Goal: Information Seeking & Learning: Find specific fact

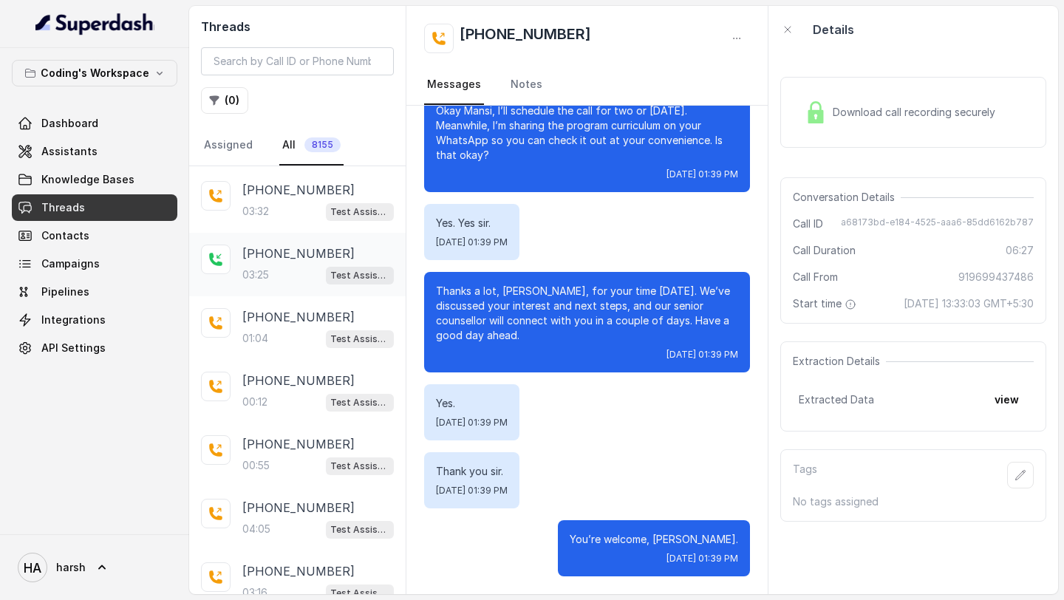
scroll to position [308, 0]
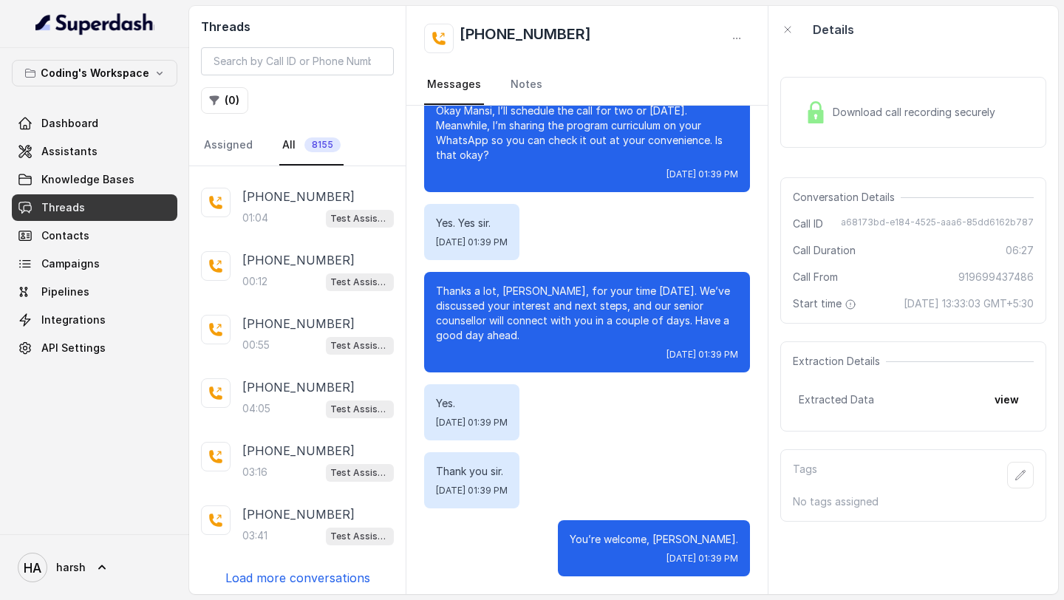
click at [265, 576] on p "Load more conversations" at bounding box center [297, 578] width 145 height 18
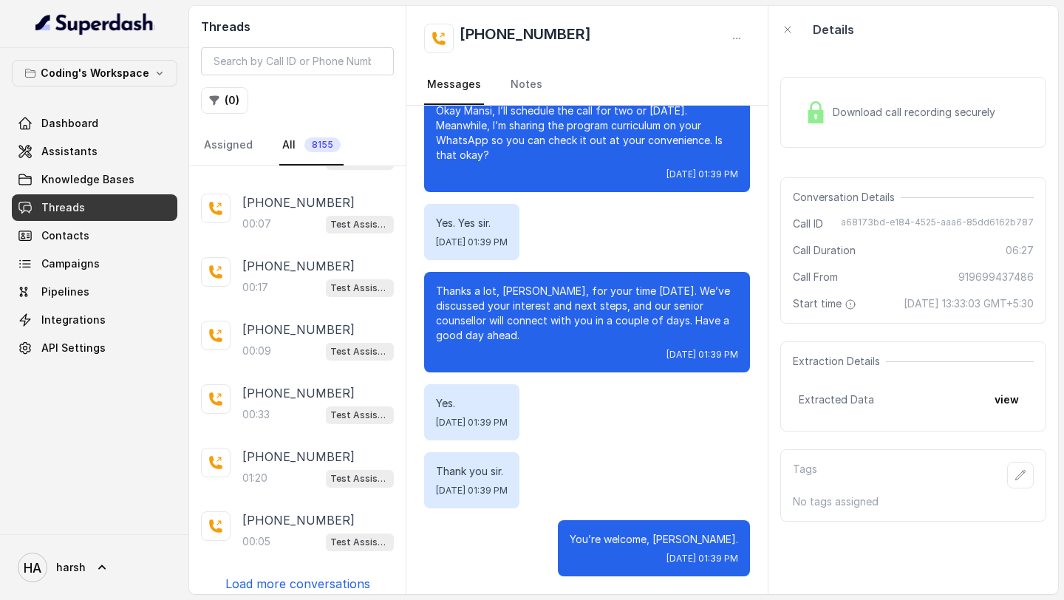
scroll to position [939, 0]
click at [307, 572] on p "Load more conversations" at bounding box center [297, 581] width 145 height 18
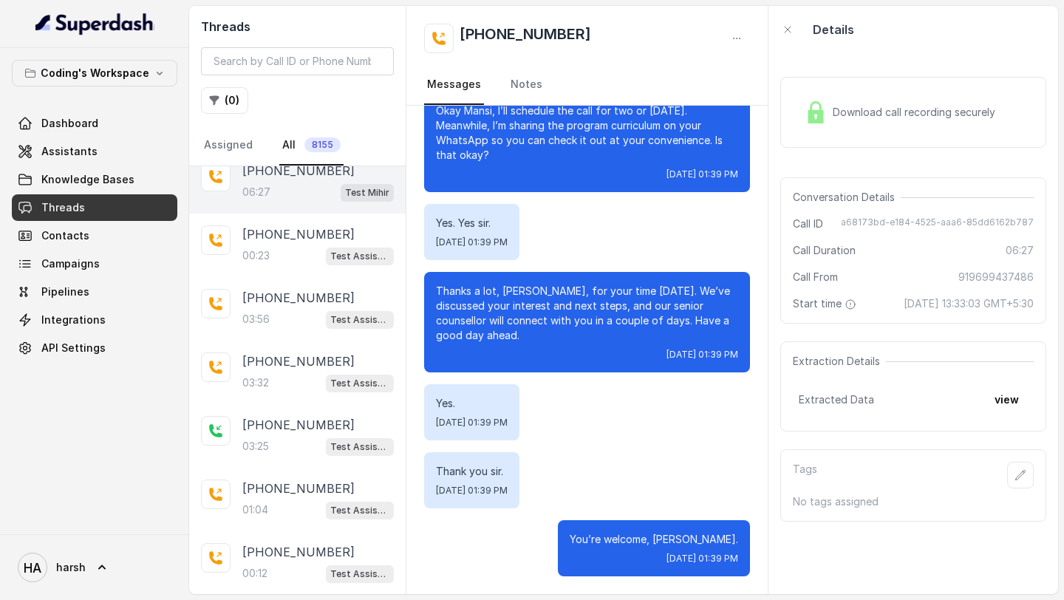
scroll to position [0, 0]
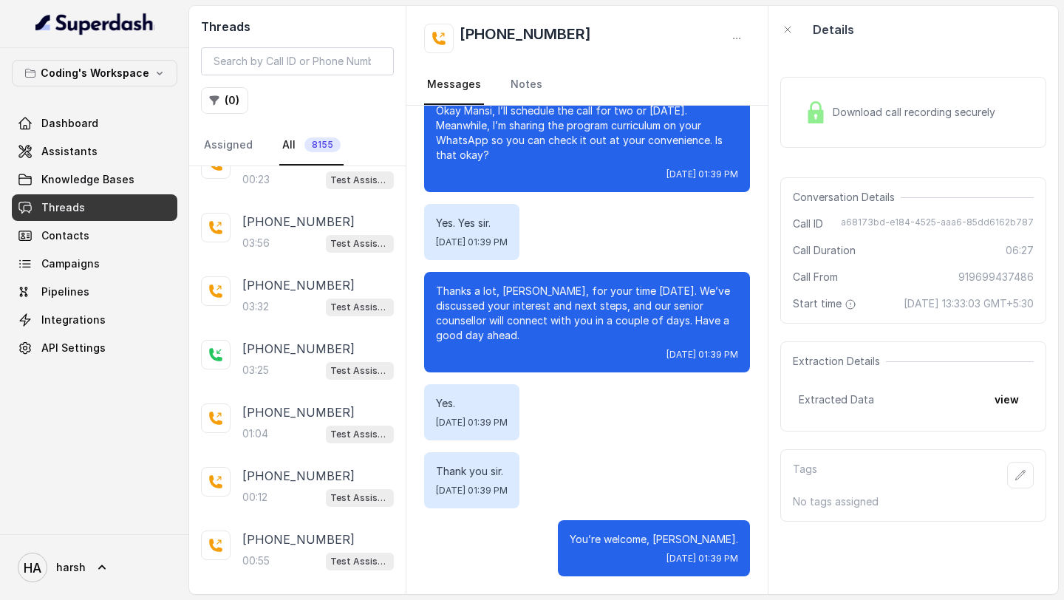
scroll to position [308, 0]
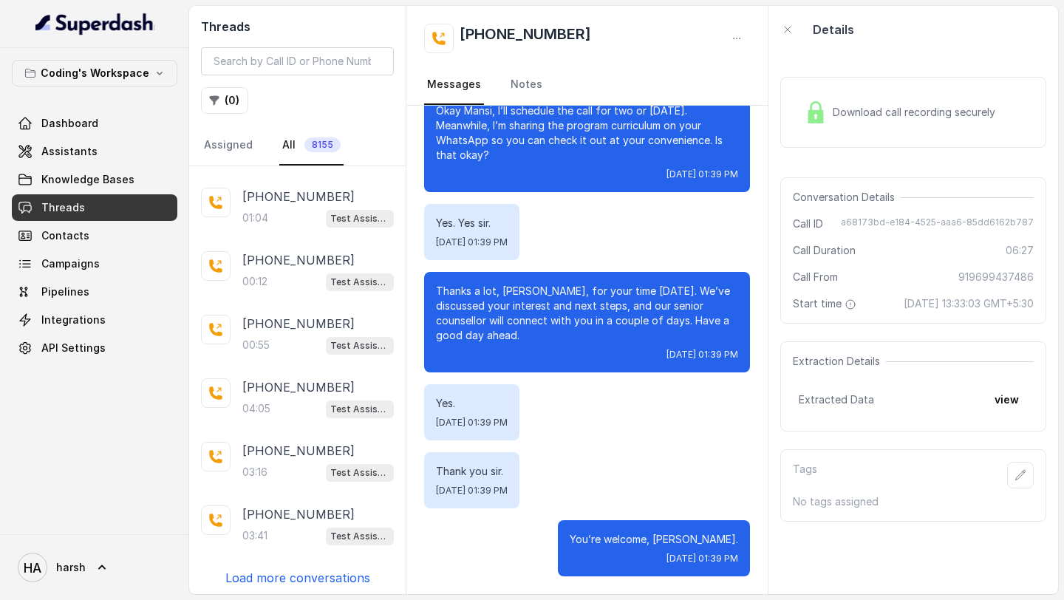
click at [284, 569] on p "Load more conversations" at bounding box center [297, 578] width 145 height 18
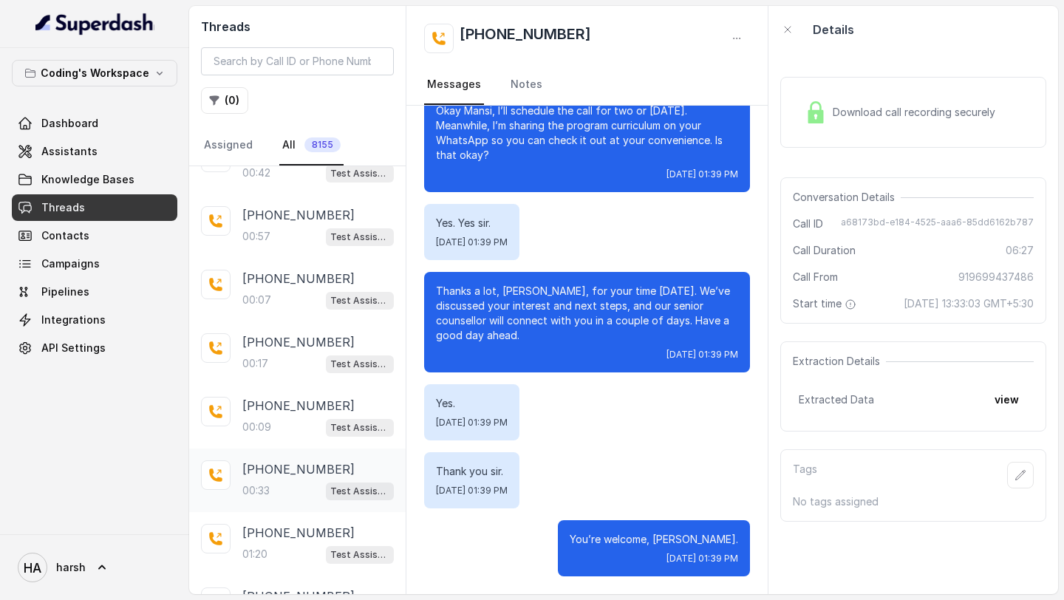
scroll to position [939, 0]
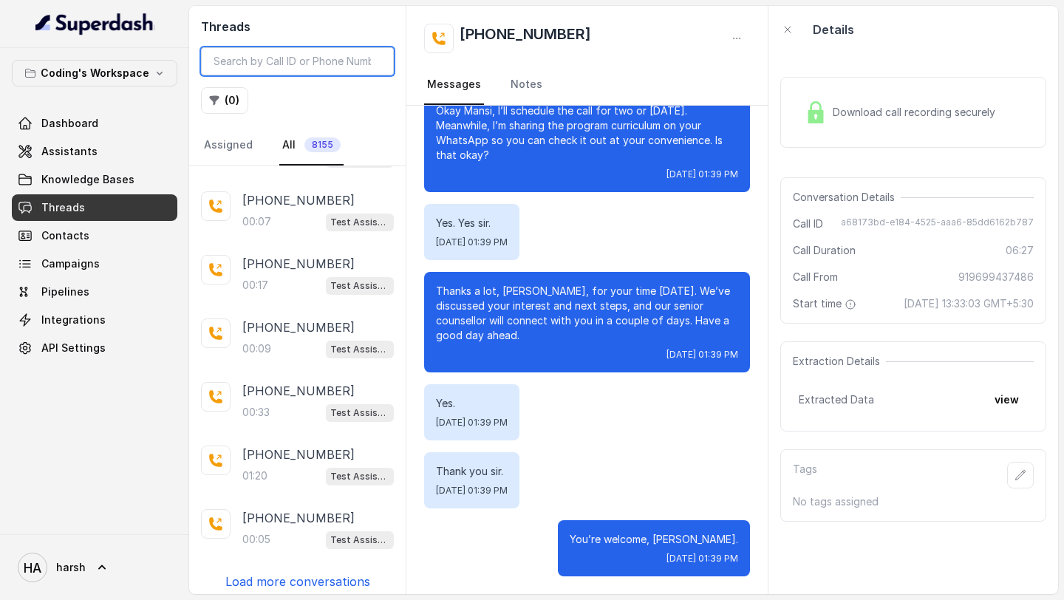
click at [312, 61] on input "search" at bounding box center [297, 61] width 193 height 28
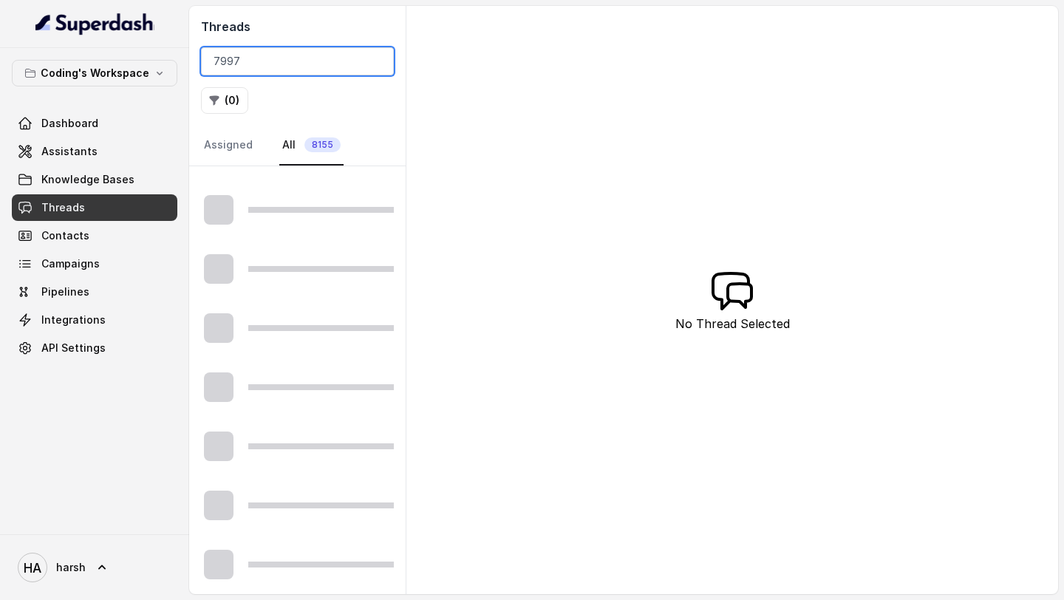
scroll to position [245, 0]
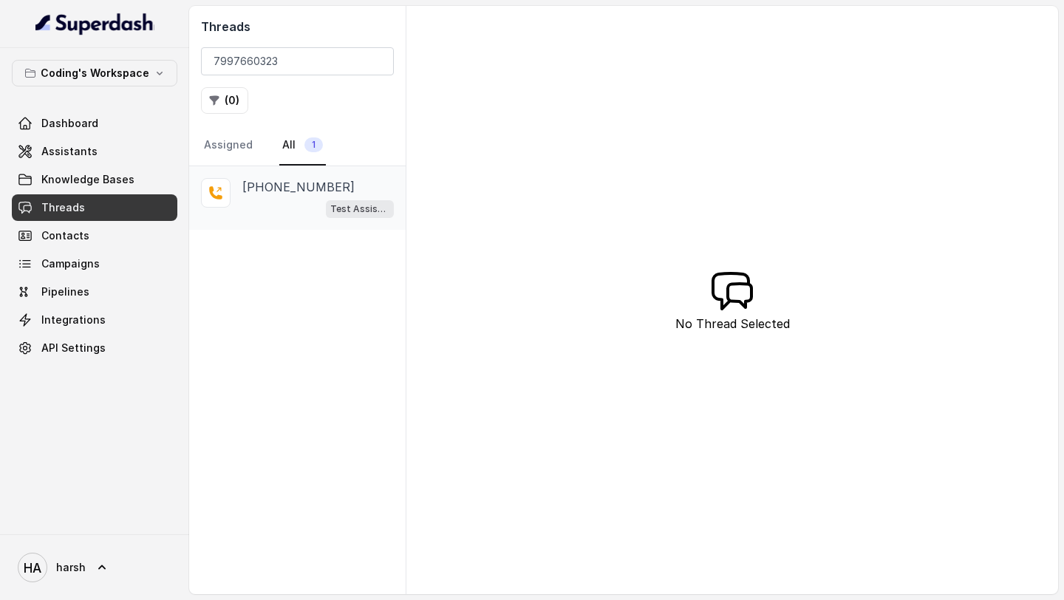
click at [274, 202] on div "Test Assistant-3" at bounding box center [317, 208] width 151 height 19
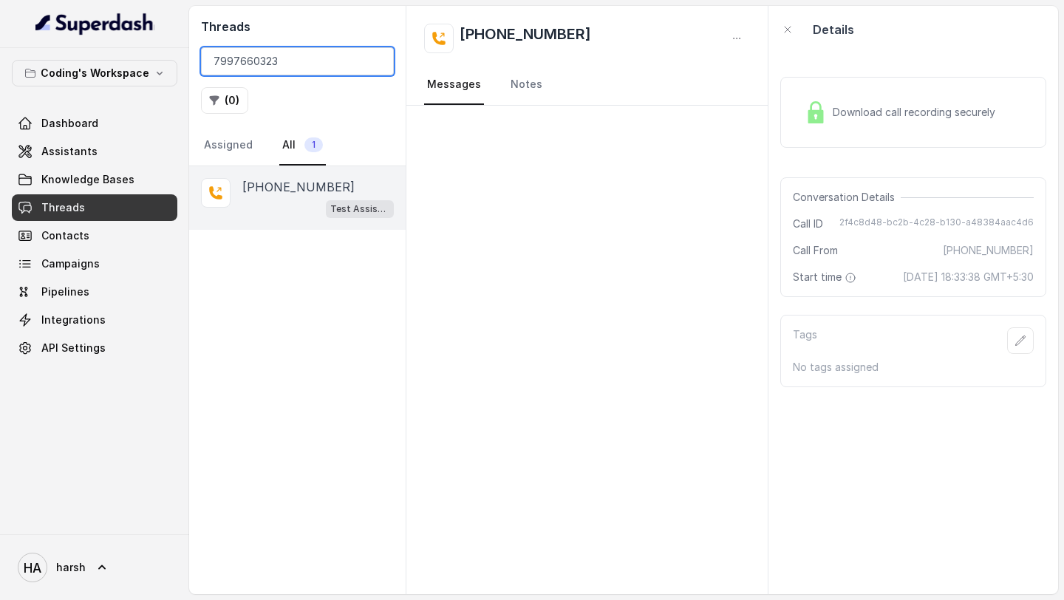
click at [269, 58] on input "7997660323" at bounding box center [297, 61] width 193 height 28
paste input "9920341275"
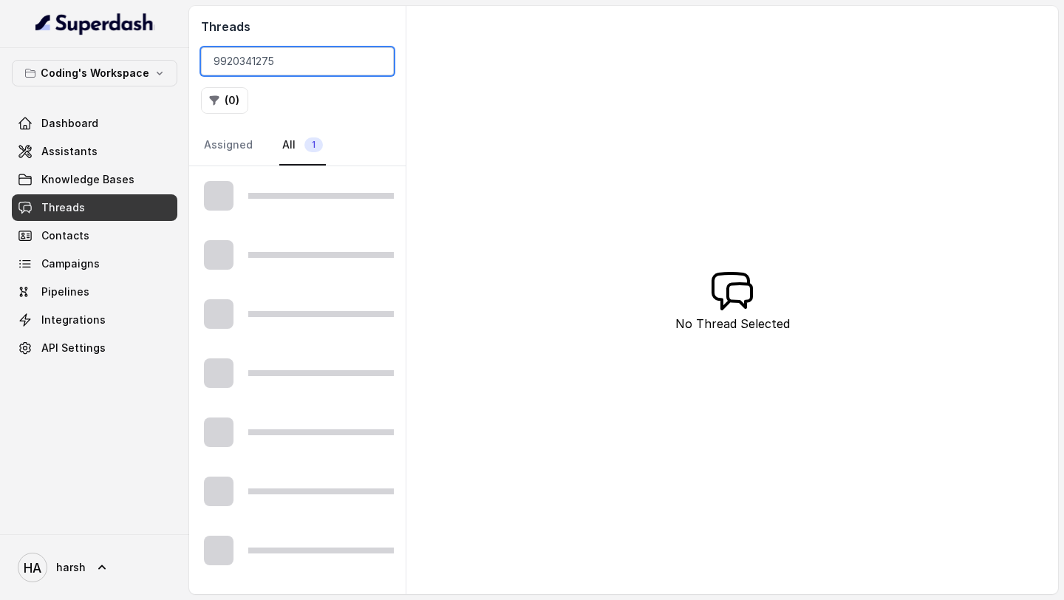
type input "9920341275"
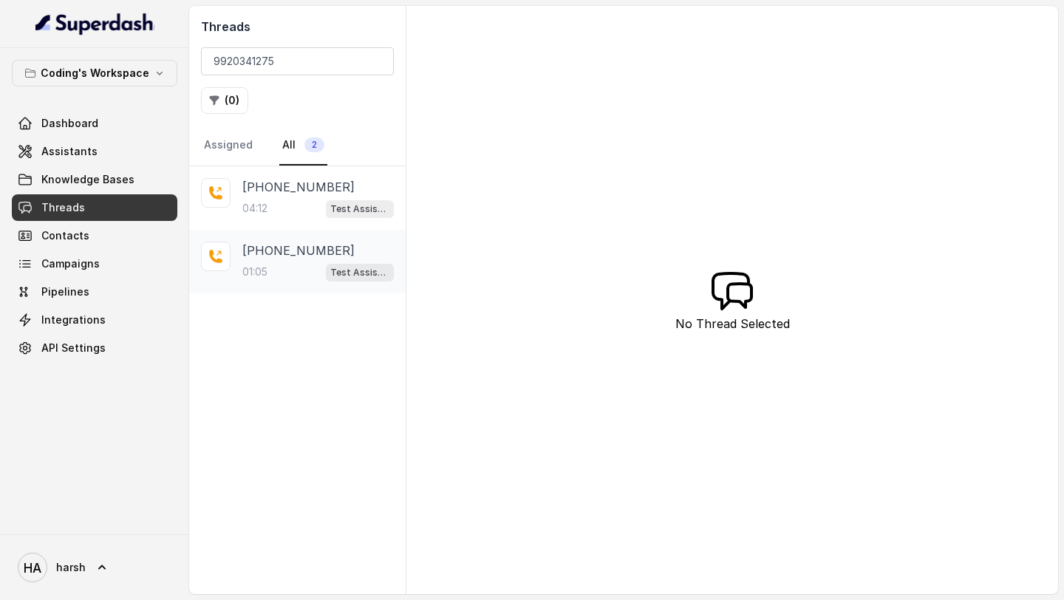
click at [281, 262] on div "01:05 Test Assistant-3" at bounding box center [317, 271] width 151 height 19
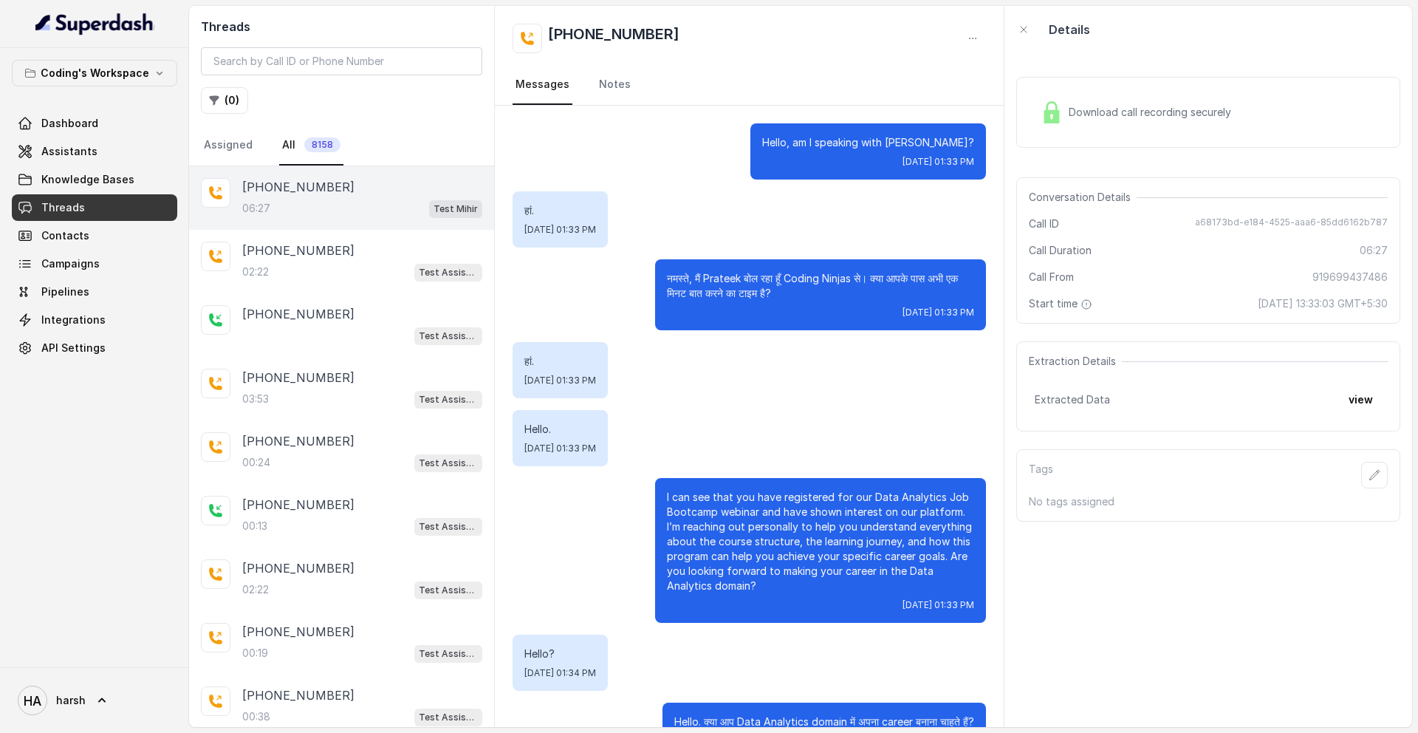
scroll to position [4431, 0]
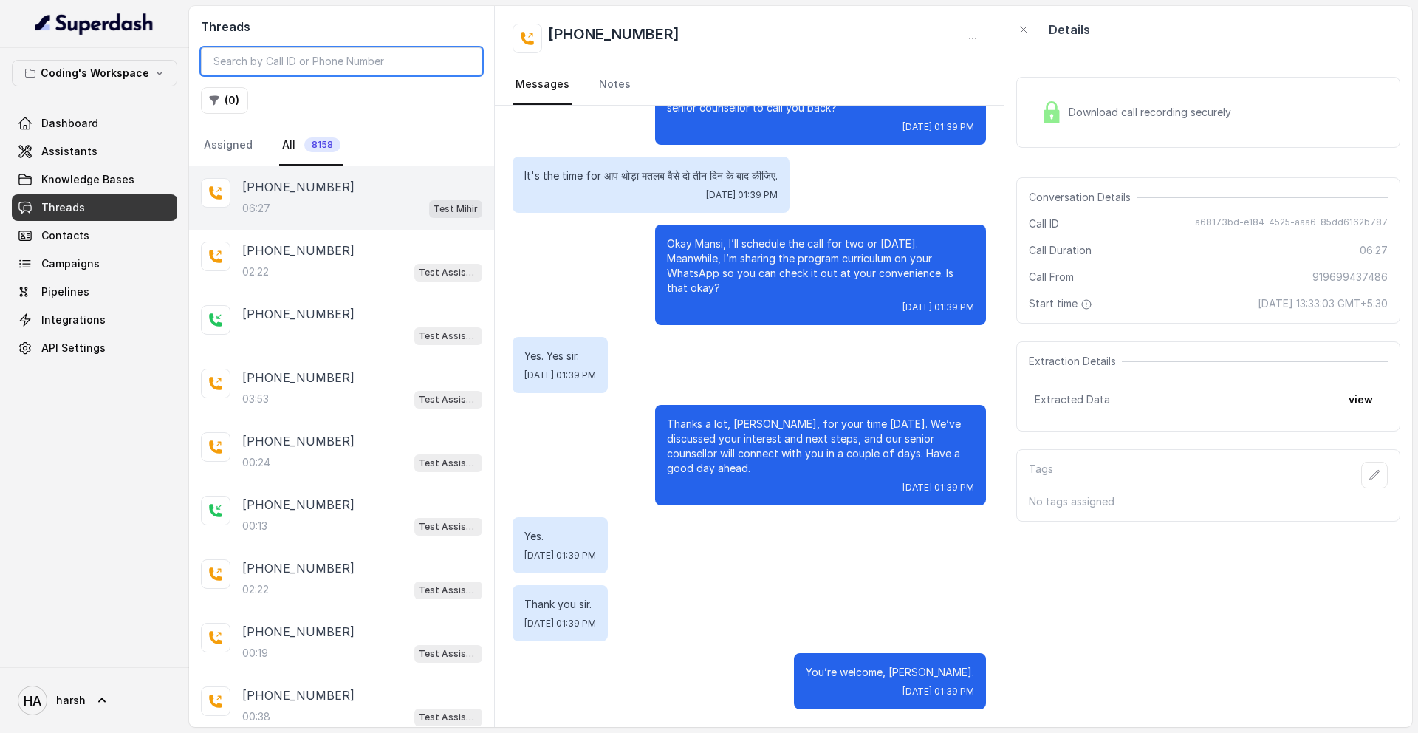
click at [397, 66] on input "search" at bounding box center [341, 61] width 281 height 28
paste input "9920341275"
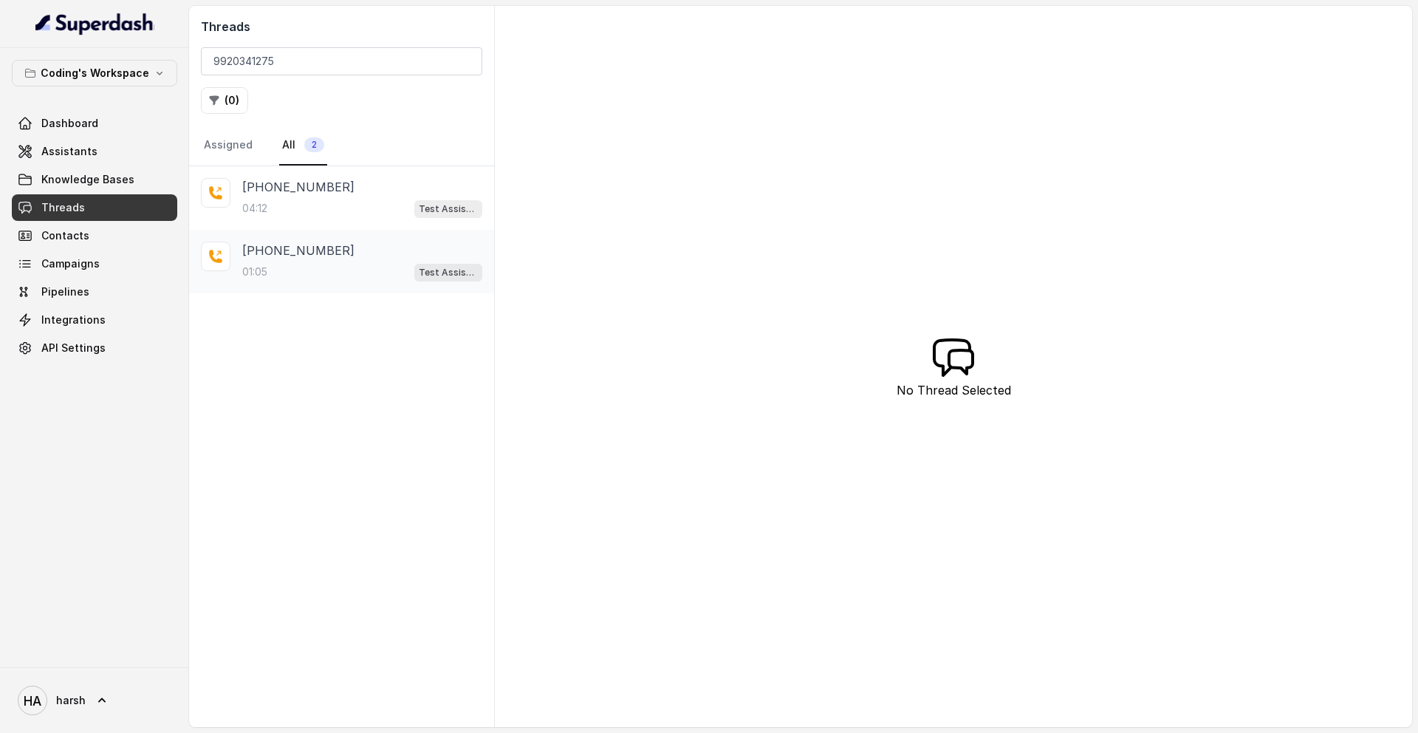
click at [295, 264] on div "01:05 Test Assistant-3" at bounding box center [362, 271] width 240 height 19
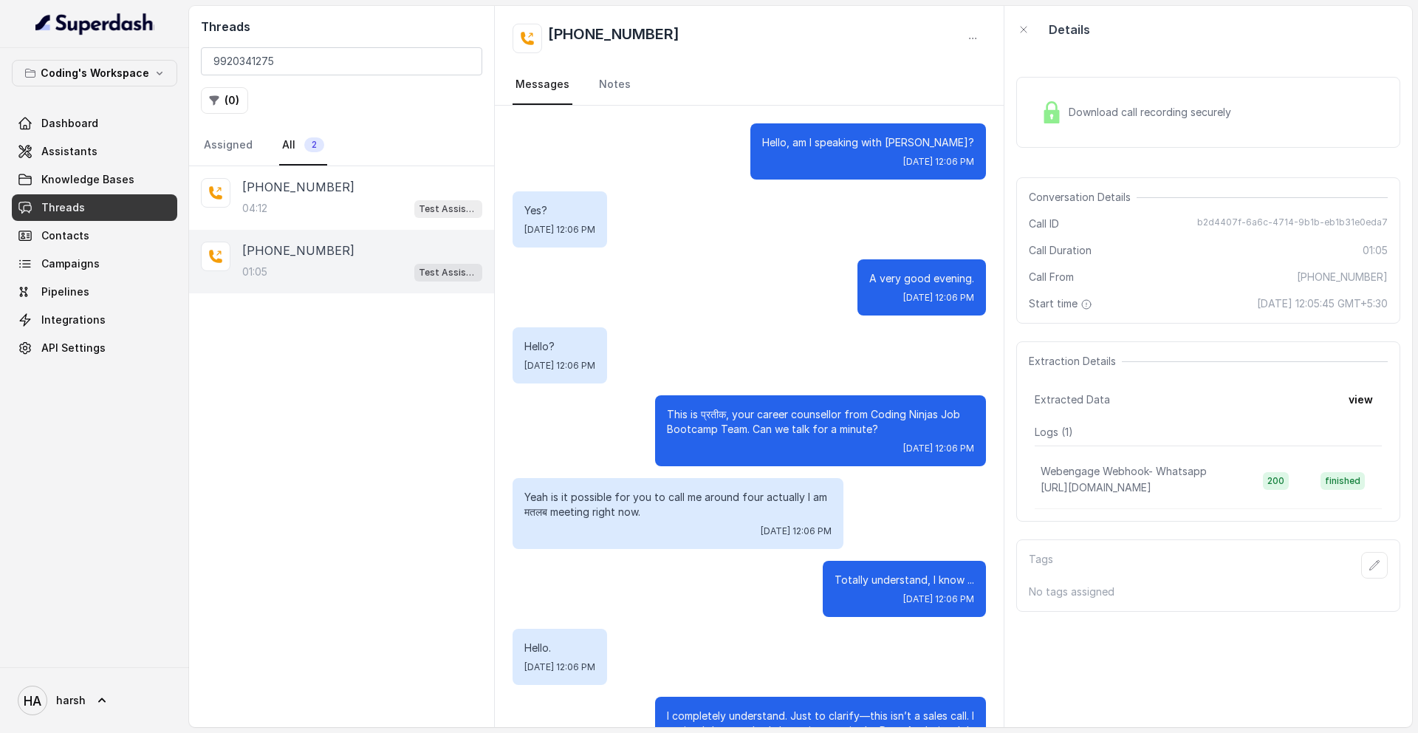
scroll to position [584, 0]
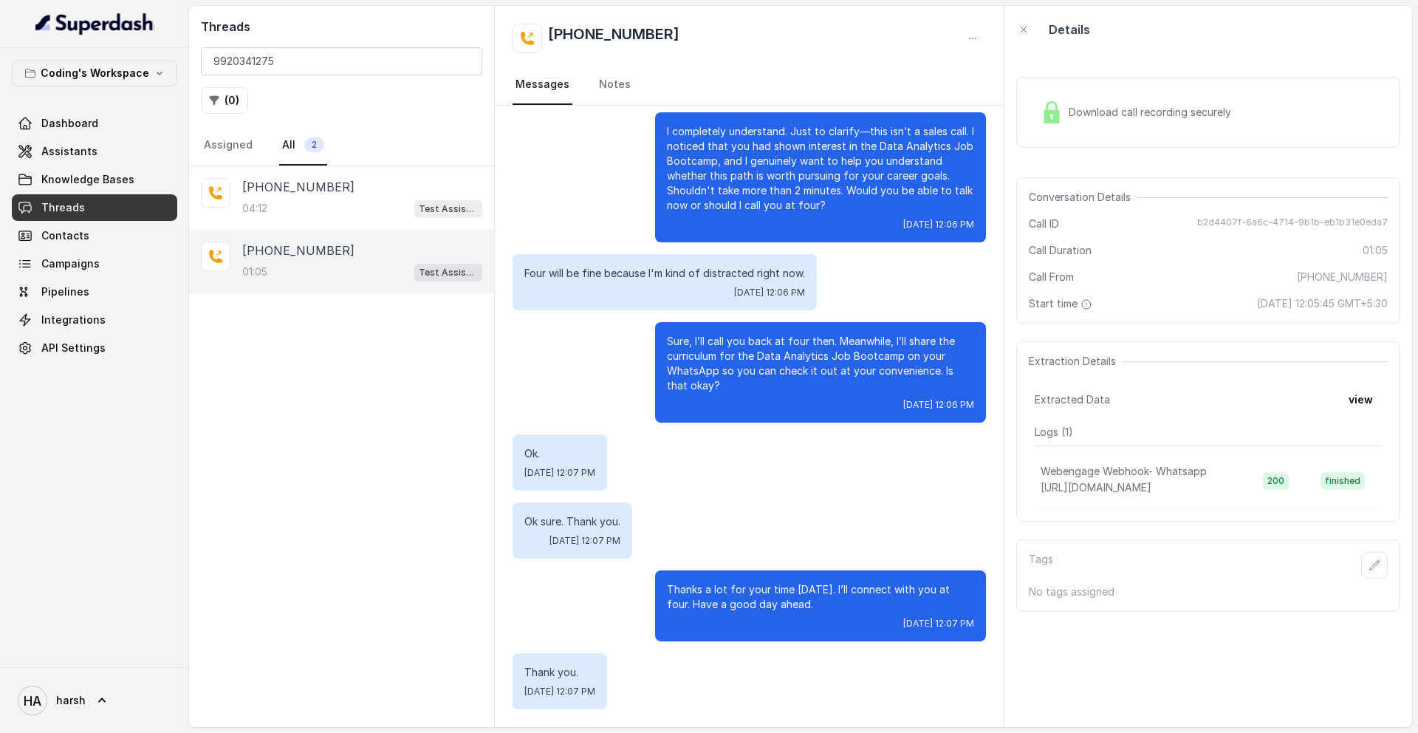
drag, startPoint x: 1294, startPoint y: 304, endPoint x: 1358, endPoint y: 304, distance: 64.3
click at [1358, 304] on span "[DATE] 12:05:45 GMT+5:30" at bounding box center [1322, 303] width 131 height 15
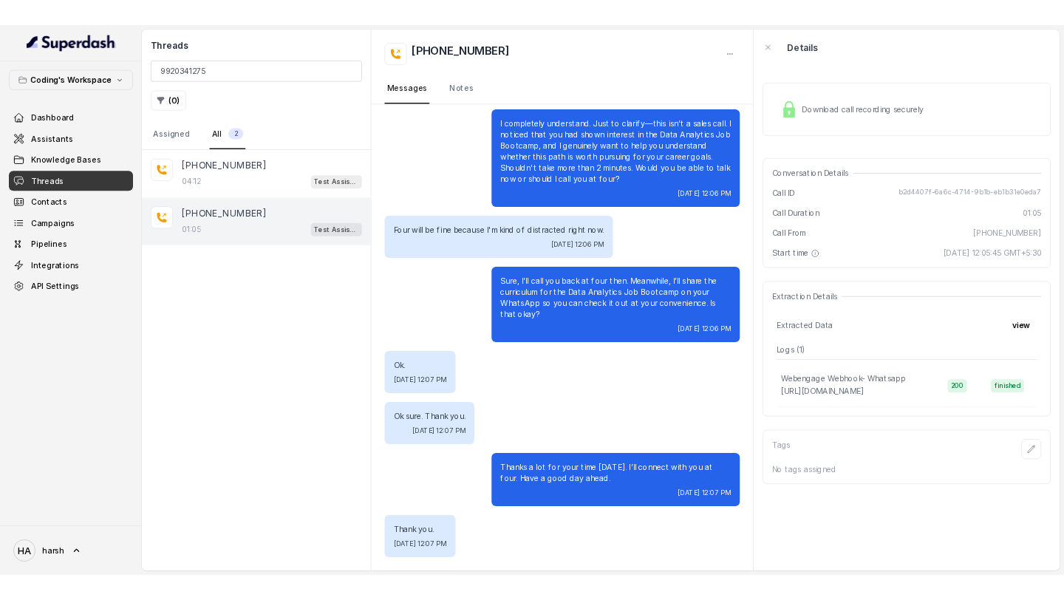
scroll to position [0, 0]
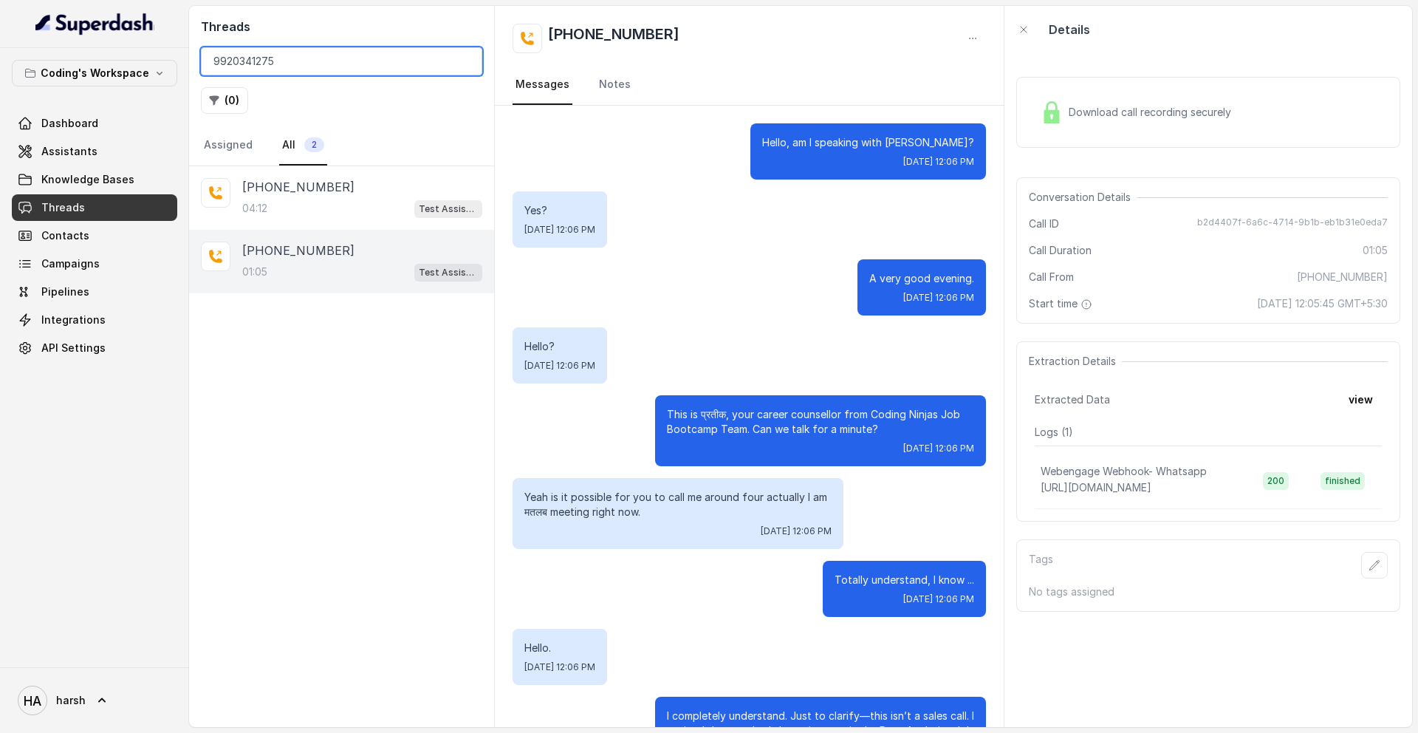
click at [436, 47] on input "9920341275" at bounding box center [341, 61] width 281 height 28
paste input "7997660323"
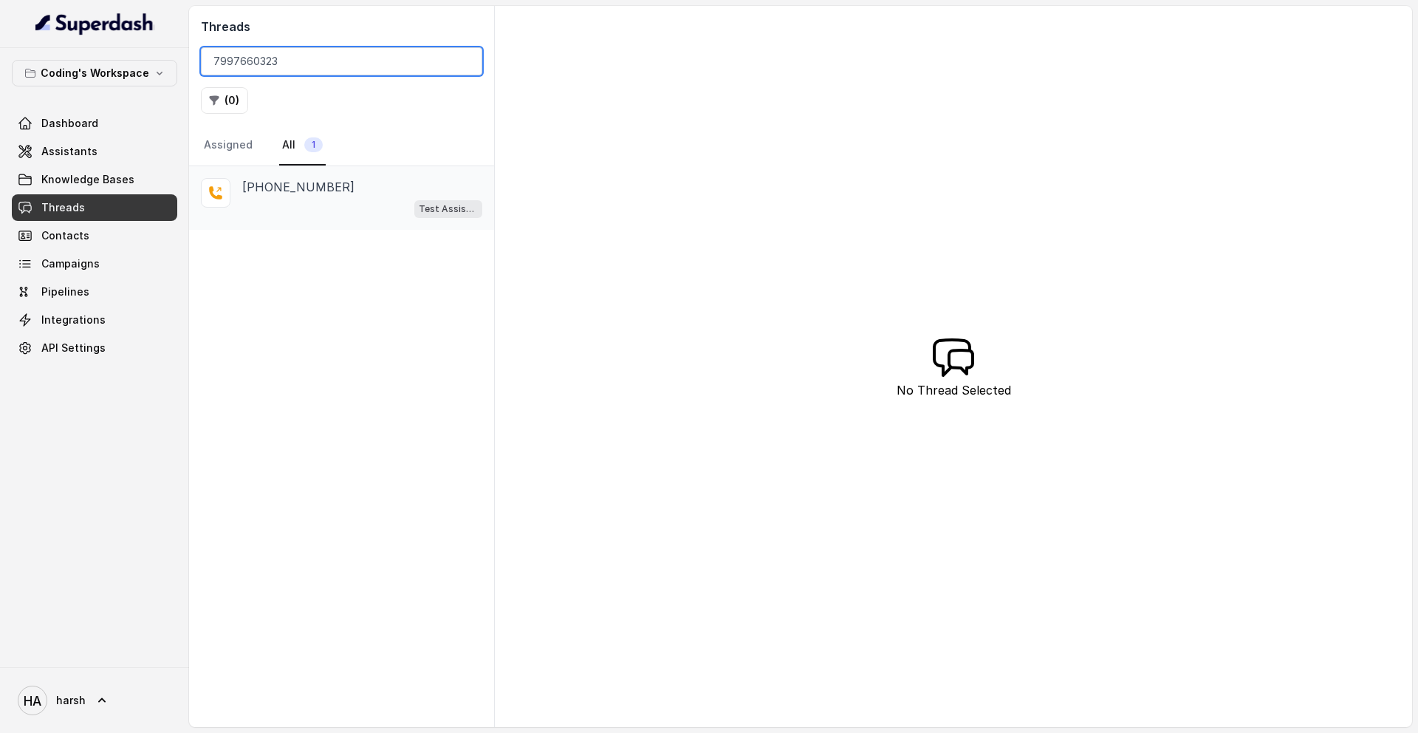
type input "7997660323"
click at [288, 211] on div "Test Assistant-3" at bounding box center [362, 208] width 240 height 19
